Goal: Transaction & Acquisition: Purchase product/service

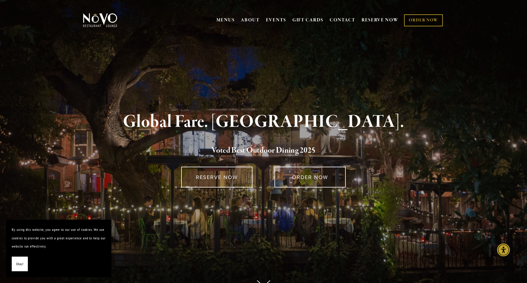
click at [308, 13] on nav "MENUS BRUNCH LUNCH LATE LUNCH DINNER KID'S DESSERT WINE COCKTAILS BEER SPIRITS …" at bounding box center [329, 20] width 229 height 20
drag, startPoint x: 308, startPoint y: 14, endPoint x: 310, endPoint y: 20, distance: 5.7
click at [309, 18] on link "GIFT CARDS" at bounding box center [308, 20] width 31 height 11
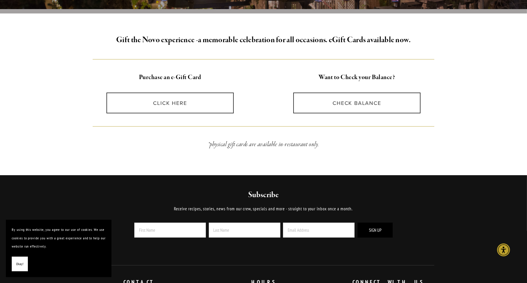
scroll to position [147, 0]
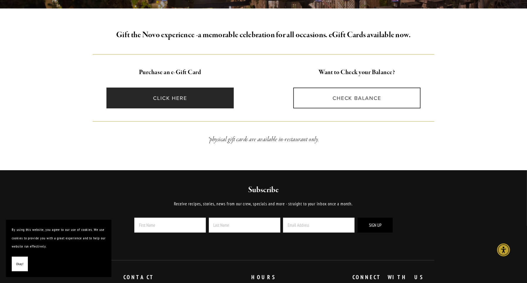
click at [172, 92] on link "CLICK HERE" at bounding box center [169, 98] width 127 height 21
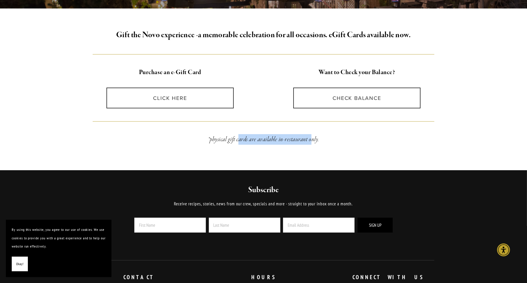
drag, startPoint x: 260, startPoint y: 141, endPoint x: 312, endPoint y: 141, distance: 51.6
click at [312, 141] on em "*physical gift cards are available in-restaurant only." at bounding box center [263, 140] width 111 height 8
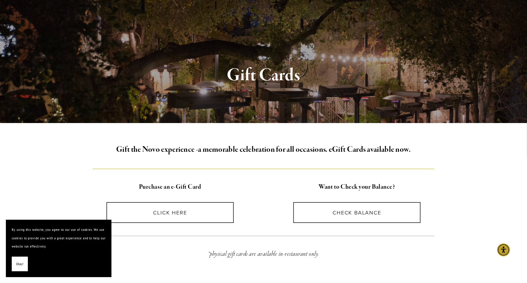
scroll to position [0, 0]
